Goal: Find specific page/section: Find specific page/section

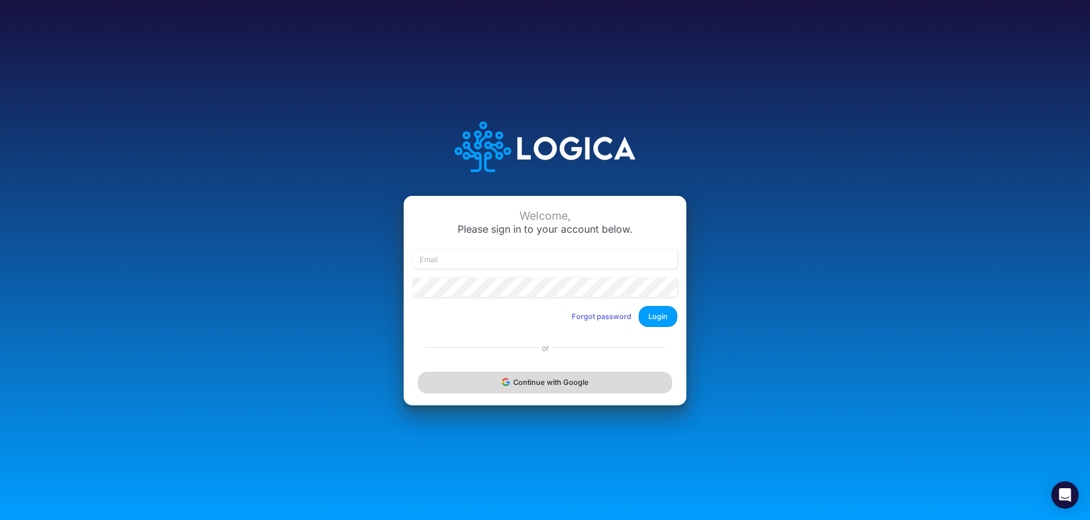
click at [512, 384] on button "Continue with Google" at bounding box center [545, 382] width 254 height 21
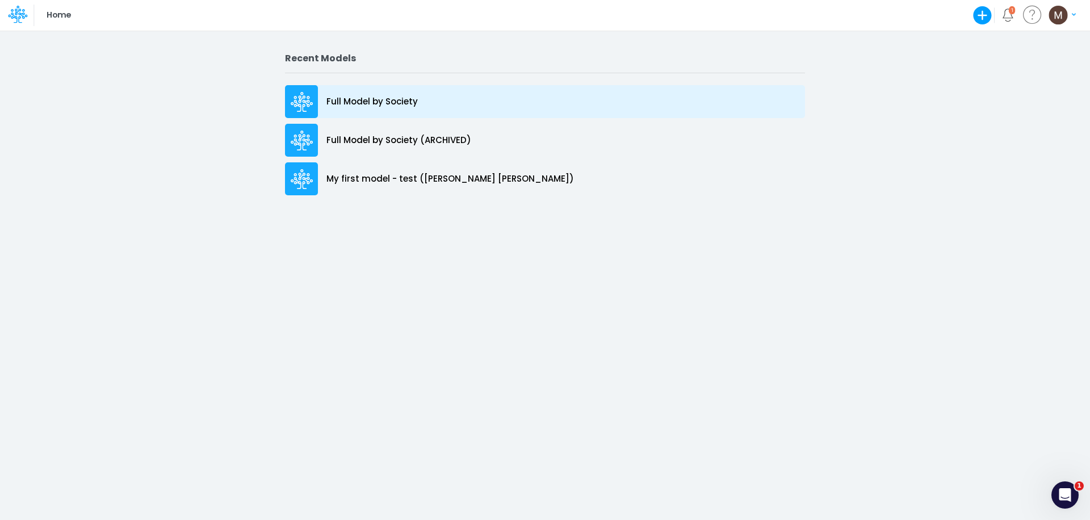
click at [357, 103] on p "Full Model by Society" at bounding box center [371, 101] width 91 height 13
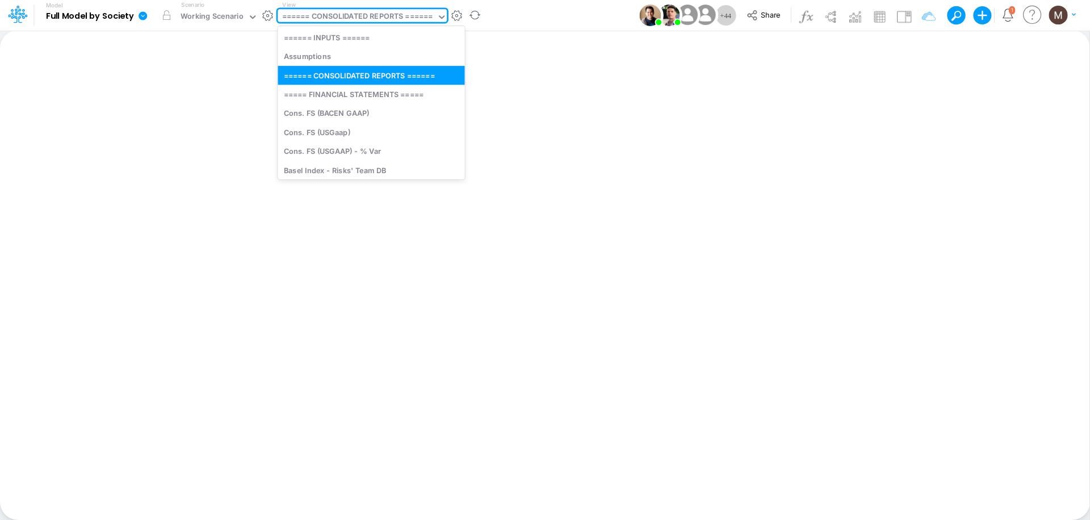
click at [330, 16] on div "====== CONSOLIDATED REPORTS ======" at bounding box center [357, 17] width 151 height 13
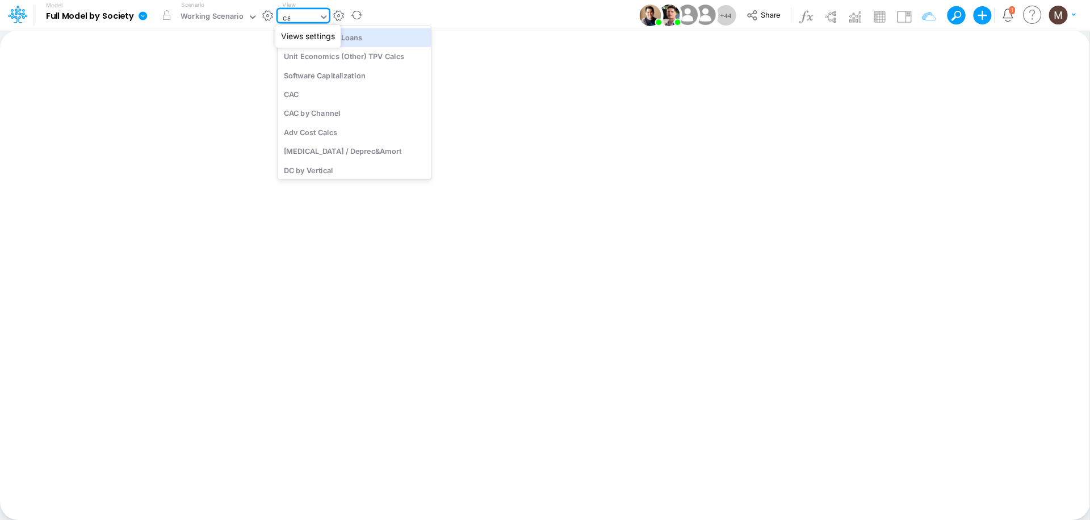
type input "cac"
click at [351, 36] on div "CAC" at bounding box center [354, 37] width 153 height 19
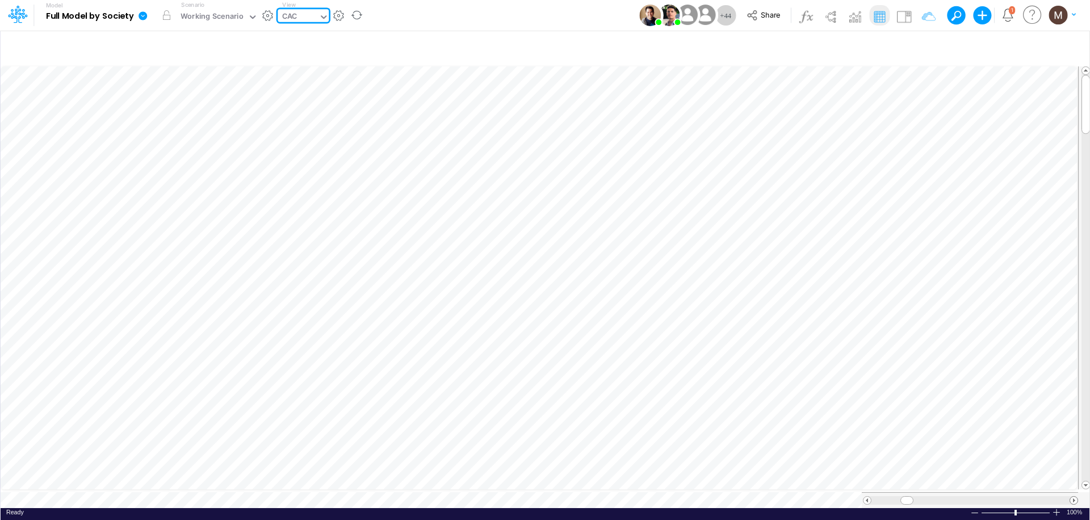
click at [1075, 497] on span at bounding box center [1073, 500] width 7 height 7
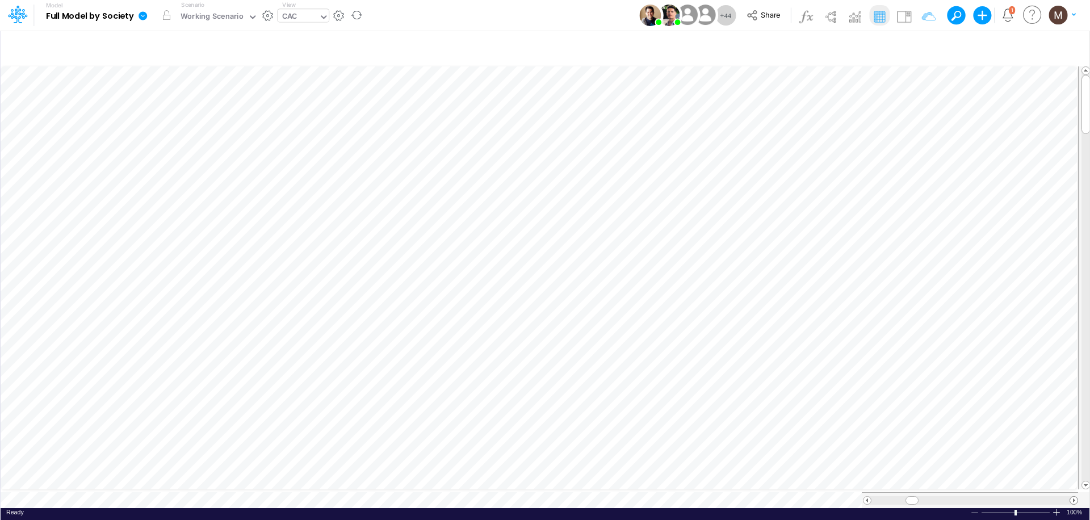
click at [1075, 497] on span at bounding box center [1073, 500] width 7 height 7
